Goal: Find specific page/section: Find specific page/section

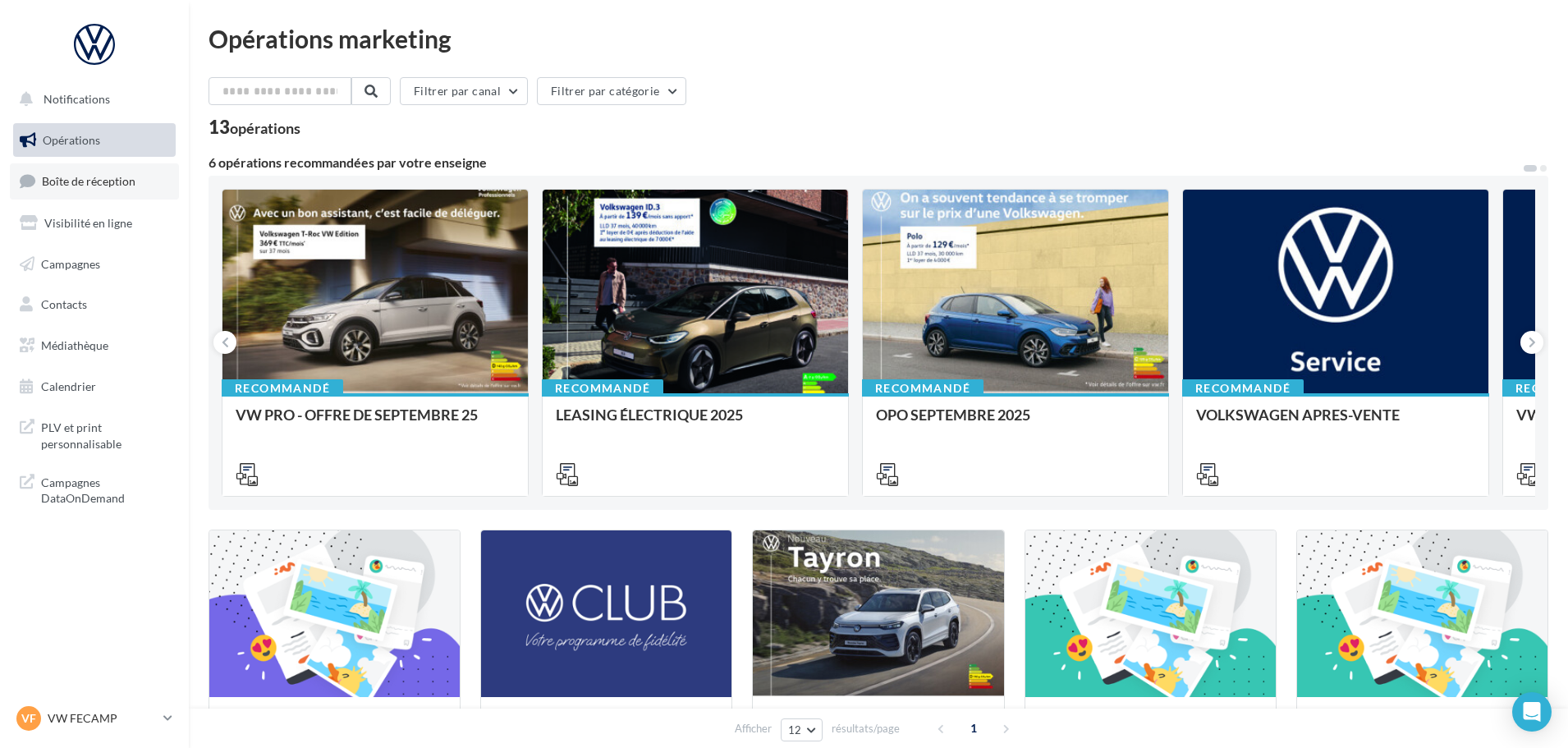
click at [89, 187] on span "Boîte de réception" at bounding box center [88, 181] width 94 height 14
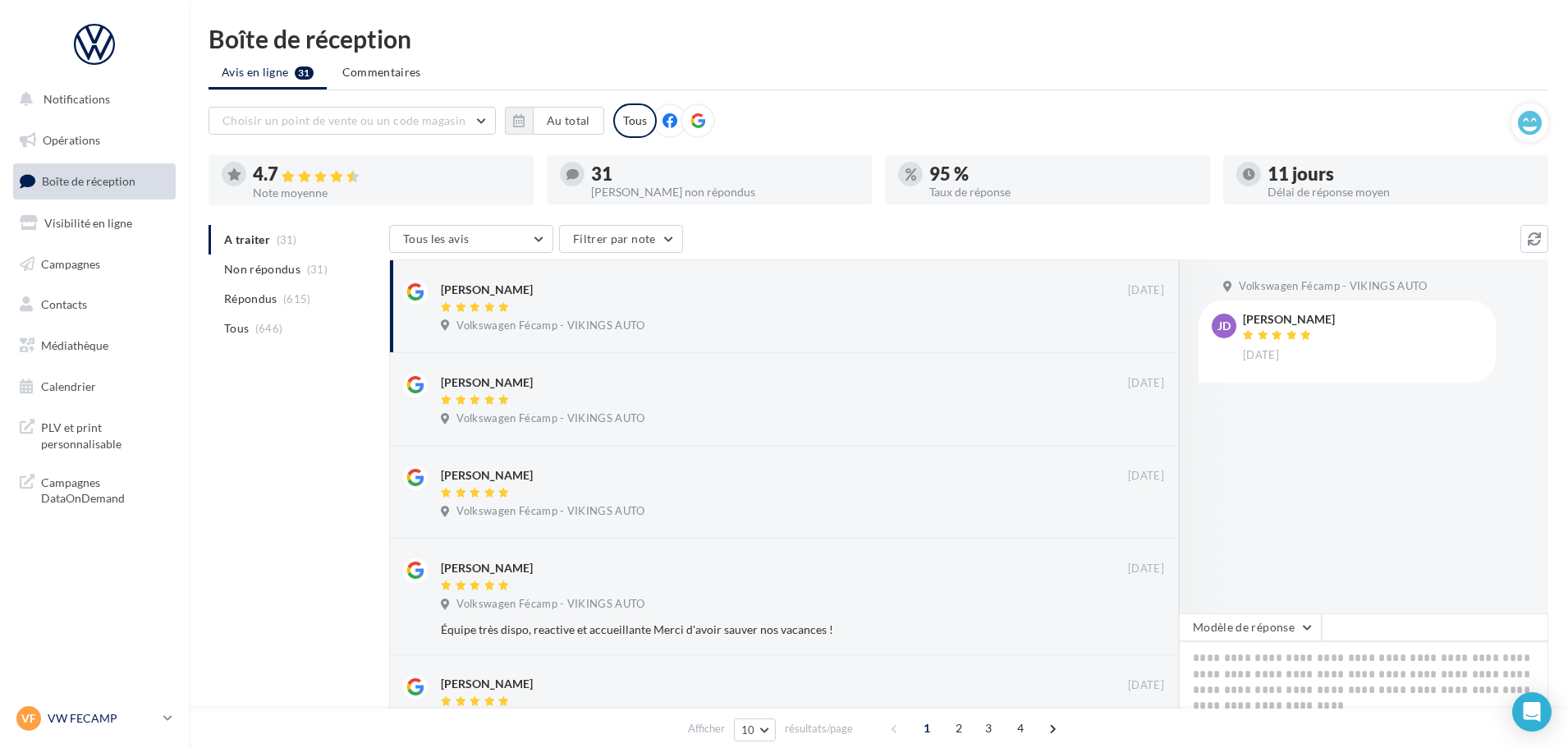
click at [107, 730] on div "VF VW FECAMP vw-stl-vau" at bounding box center [87, 719] width 140 height 25
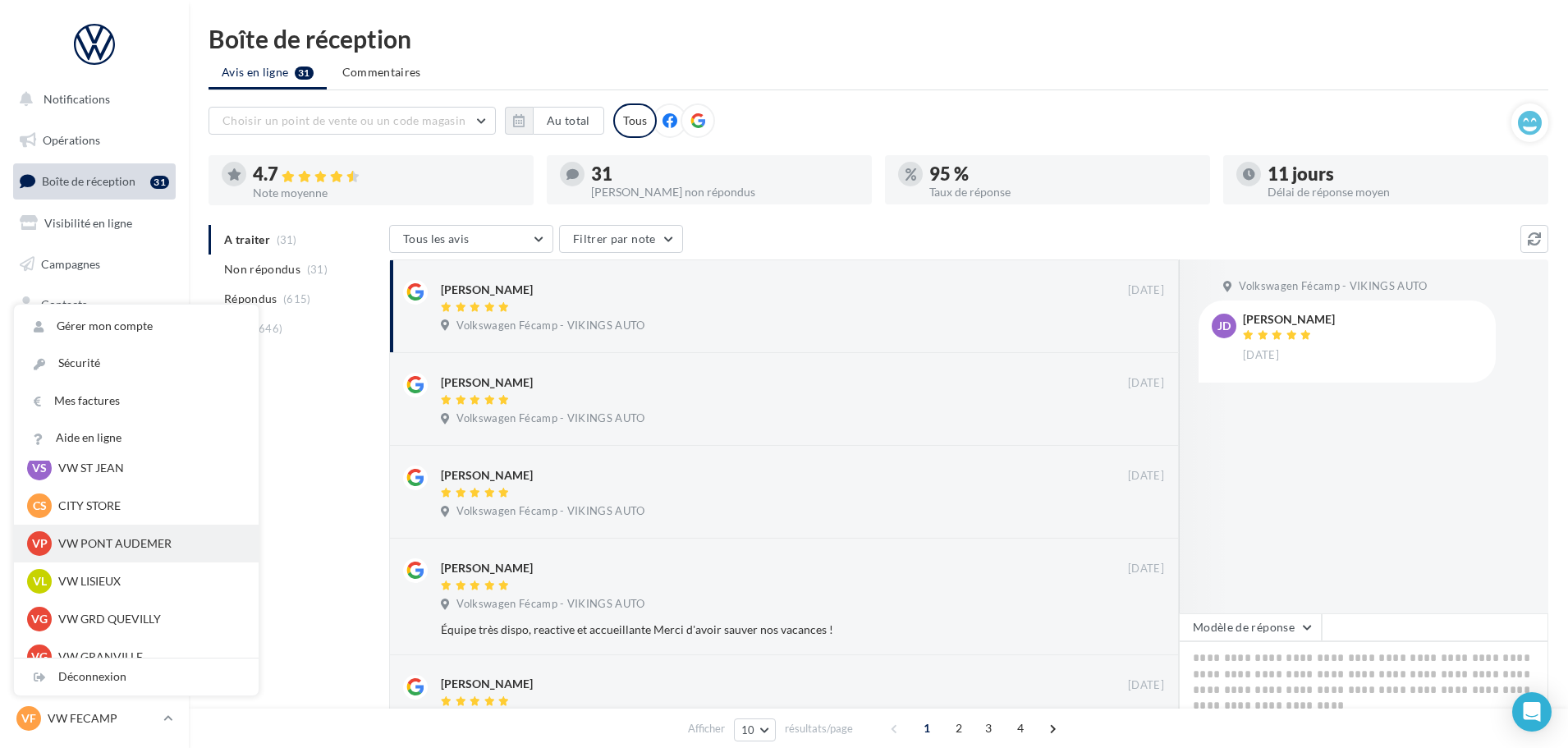
scroll to position [164, 0]
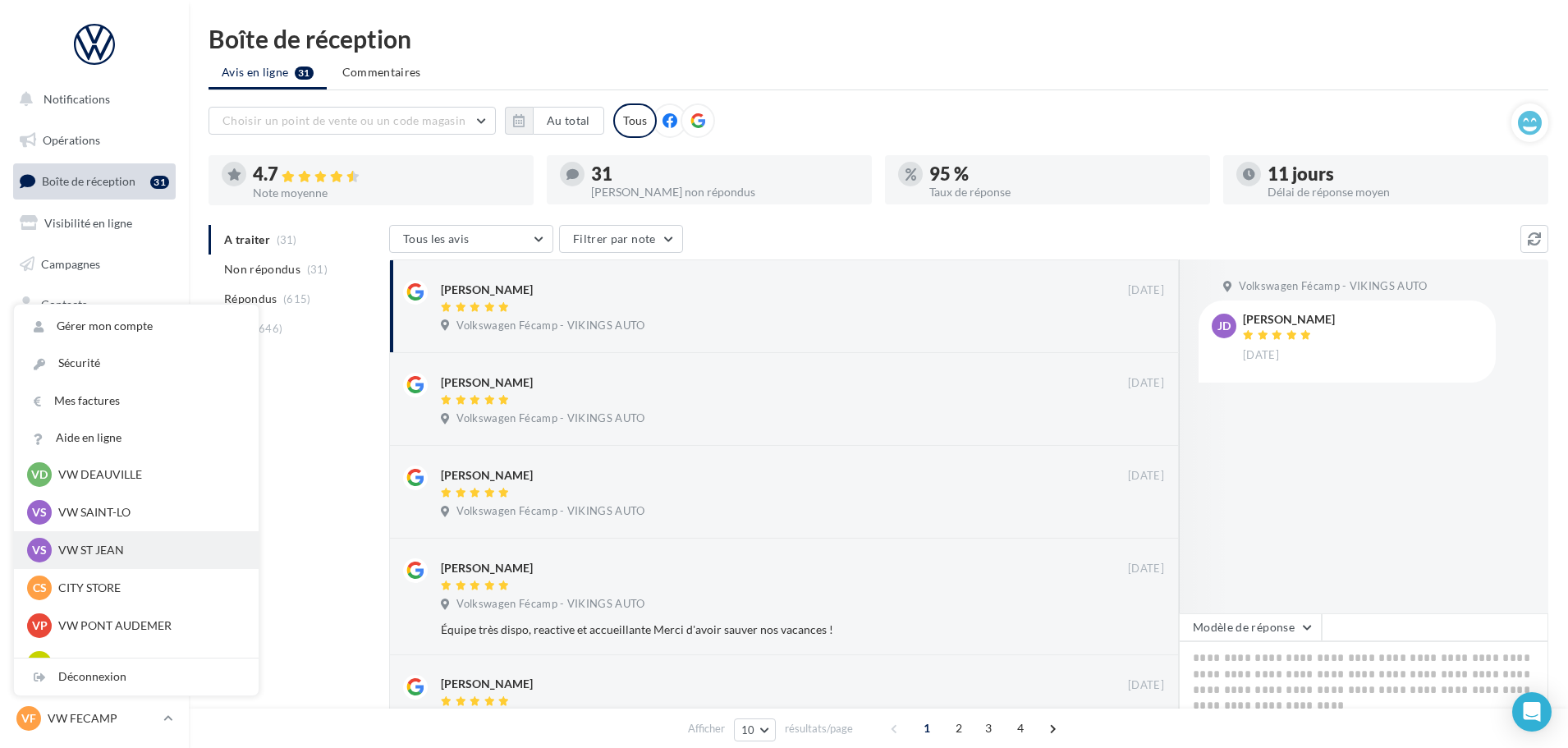
click at [102, 547] on p "VW ST JEAN" at bounding box center [148, 550] width 180 height 17
